Goal: Find specific page/section: Find specific page/section

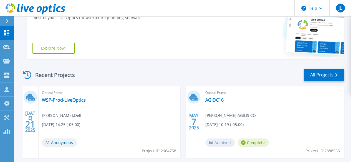
scroll to position [105, 0]
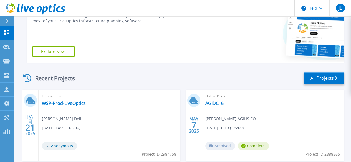
click at [319, 79] on link "All Projects" at bounding box center [324, 78] width 40 height 12
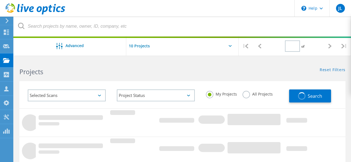
type input "1"
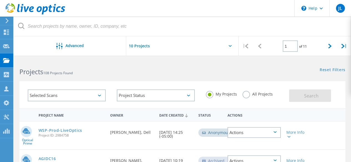
click at [249, 93] on label "All Projects" at bounding box center [257, 93] width 30 height 5
click at [0, 0] on input "All Projects" at bounding box center [0, 0] width 0 height 0
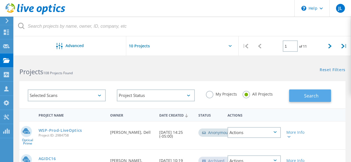
click at [306, 96] on span "Search" at bounding box center [311, 96] width 14 height 6
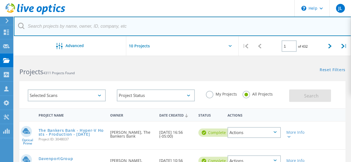
click at [87, 26] on input "text" at bounding box center [182, 26] width 337 height 19
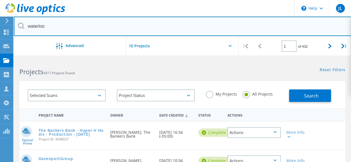
type input "waterloo"
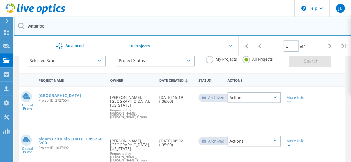
scroll to position [35, 0]
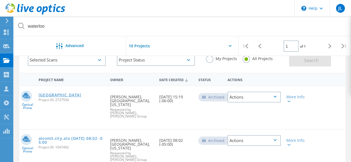
click at [50, 96] on link "[GEOGRAPHIC_DATA]" at bounding box center [60, 95] width 43 height 4
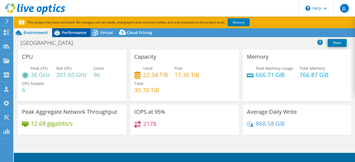
select select "USD"
click at [75, 35] on span "Performance" at bounding box center [74, 32] width 24 height 5
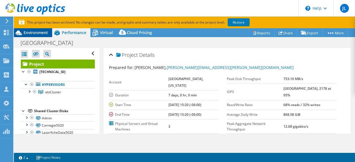
click at [36, 33] on span "Environment" at bounding box center [36, 32] width 24 height 5
